Goal: Task Accomplishment & Management: Manage account settings

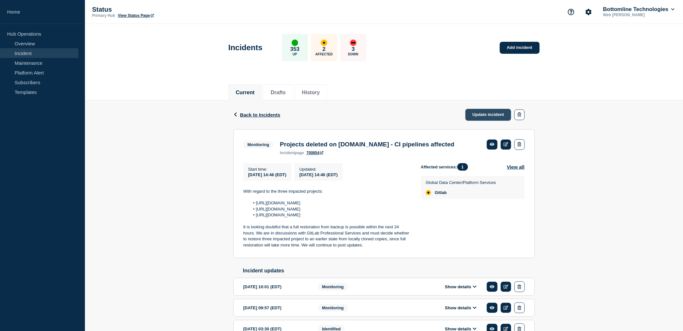
click at [490, 112] on link "Update incident" at bounding box center [489, 115] width 46 height 12
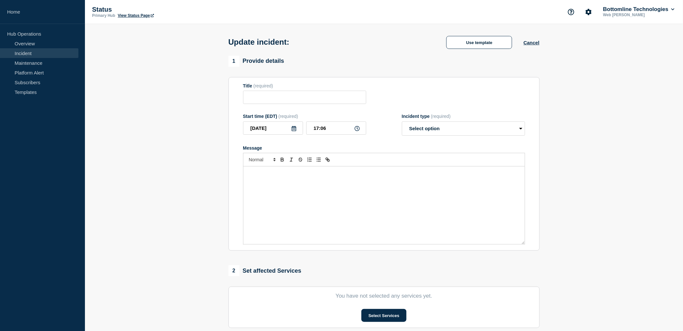
type input "Projects deleted on [DOMAIN_NAME] - CI pipelines affected"
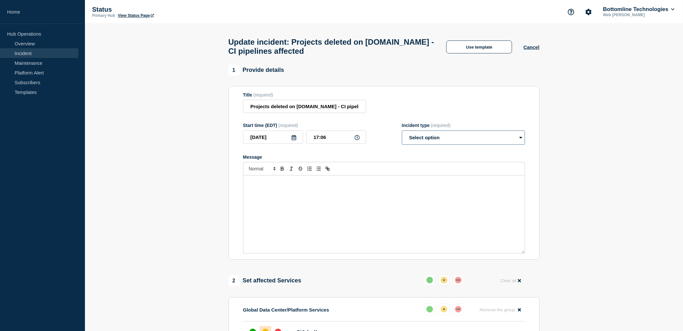
click at [423, 144] on select "Select option Investigating Identified Monitoring Resolved" at bounding box center [463, 138] width 123 height 14
select select "resolved"
click at [402, 134] on select "Select option Investigating Identified Monitoring Resolved" at bounding box center [463, 138] width 123 height 14
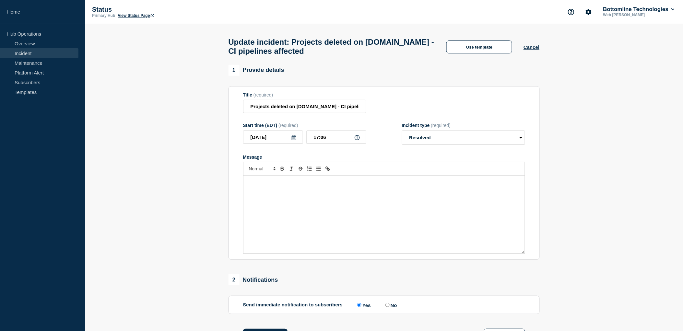
click at [350, 193] on div "Message" at bounding box center [384, 215] width 281 height 78
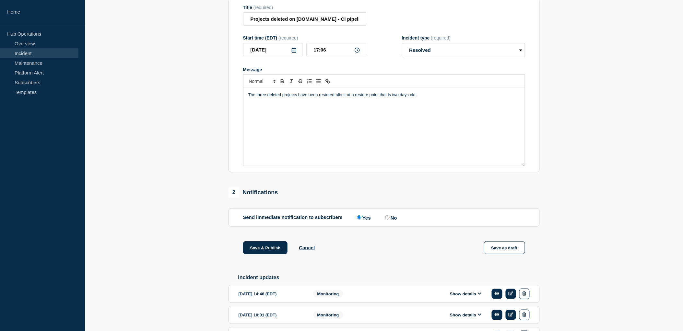
scroll to position [14, 0]
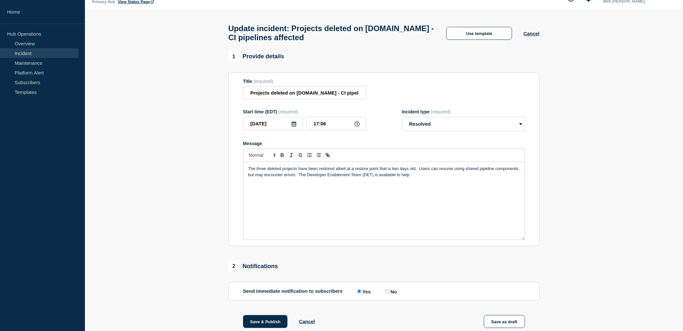
click at [296, 178] on p "The three deleted projects have been restored albeit at a restore point that is…" at bounding box center [384, 172] width 272 height 12
click at [447, 178] on p "The three deleted projects have been restored albeit at a restore point that is…" at bounding box center [384, 172] width 272 height 12
click at [336, 172] on p "The three deleted projects have been restored albeit at a restore point that is…" at bounding box center [384, 175] width 272 height 18
drag, startPoint x: 341, startPoint y: 171, endPoint x: 362, endPoint y: 171, distance: 20.8
click at [362, 171] on p "The three deleted projects have been restored in [DOMAIN_NAME], albeit at a res…" at bounding box center [384, 178] width 272 height 24
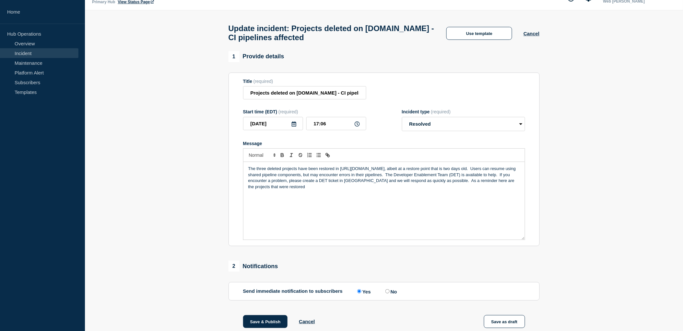
click at [309, 190] on p "The three deleted projects have been restored in [URL][DOMAIN_NAME], albeit at …" at bounding box center [384, 178] width 272 height 24
drag, startPoint x: 293, startPoint y: 201, endPoint x: 244, endPoint y: 201, distance: 48.6
click at [244, 201] on div "The three deleted projects have been restored in [URL][DOMAIN_NAME], albeit at …" at bounding box center [384, 201] width 281 height 78
click at [272, 202] on p "Message" at bounding box center [384, 199] width 272 height 6
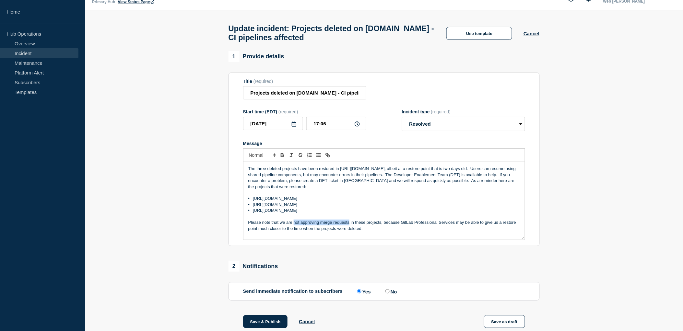
drag, startPoint x: 294, startPoint y: 226, endPoint x: 419, endPoint y: 169, distance: 137.6
click at [351, 224] on p "Please note that we are not approving merge requests in these projects, because…" at bounding box center [384, 226] width 272 height 12
click at [401, 225] on p "Please note that we are NOT APPROVING MERGE REQUESTS in these projects, because…" at bounding box center [384, 226] width 272 height 12
drag, startPoint x: 422, startPoint y: 233, endPoint x: 435, endPoint y: 220, distance: 18.3
click at [422, 232] on p "Please note that we are NOT APPROVING MERGE REQUESTS in these projects for the …" at bounding box center [384, 226] width 272 height 12
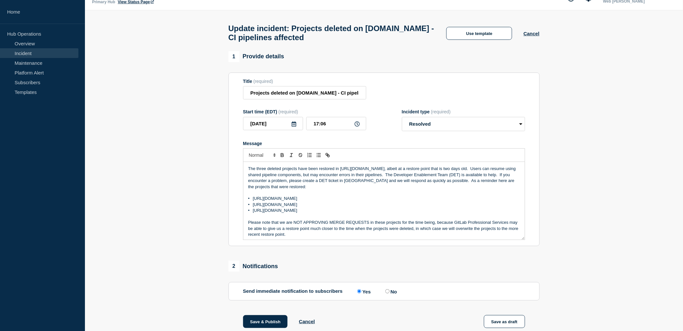
click at [315, 237] on p "Please note that we are NOT APPROVING MERGE REQUESTS in these projects for the …" at bounding box center [384, 229] width 272 height 18
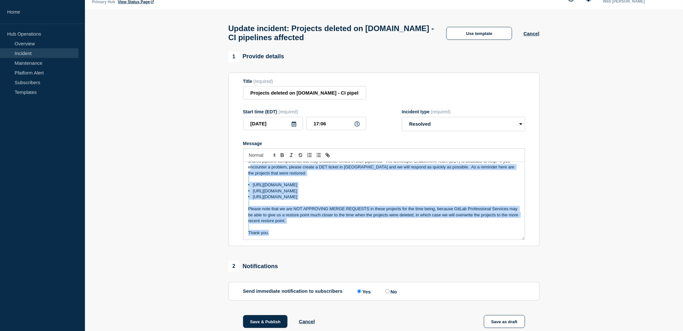
scroll to position [0, 0]
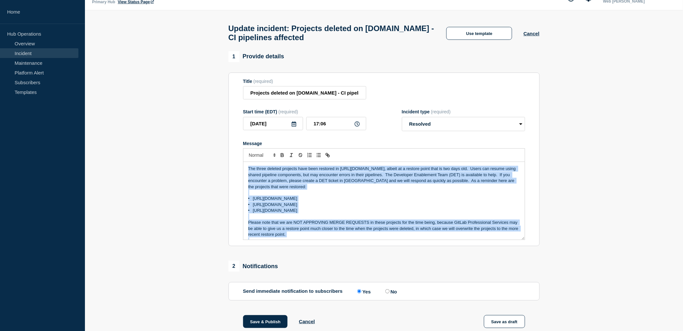
drag, startPoint x: 277, startPoint y: 241, endPoint x: 241, endPoint y: 160, distance: 88.3
click at [241, 160] on section "Title (required) Projects deleted on [DOMAIN_NAME] - CI pipelines affected Star…" at bounding box center [384, 160] width 311 height 174
copy div "The three deleted projects have been restored in [URL][DOMAIN_NAME], albeit at …"
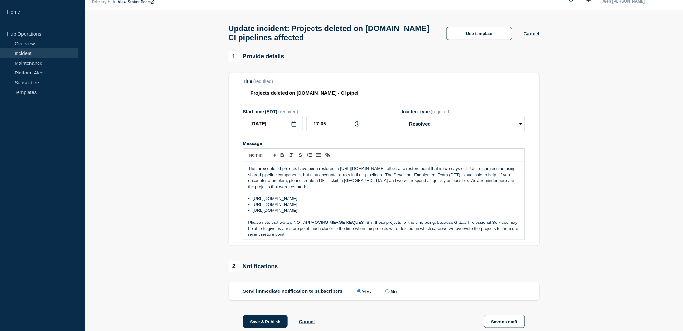
click at [605, 178] on section "1 Provide details Title (required) Projects deleted on [DOMAIN_NAME] - CI pipel…" at bounding box center [384, 256] width 598 height 410
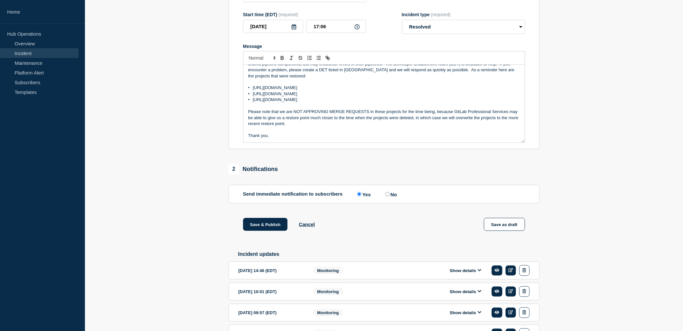
scroll to position [158, 0]
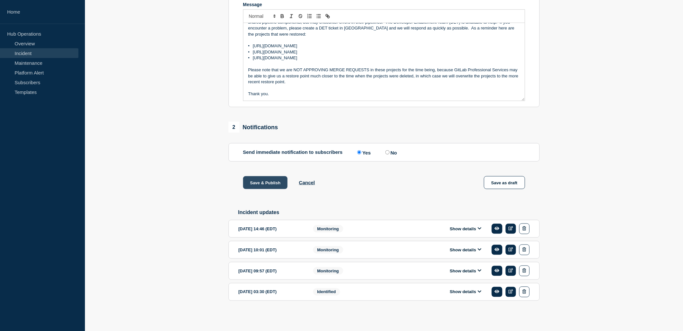
click at [273, 182] on button "Save & Publish" at bounding box center [265, 182] width 45 height 13
